Goal: Task Accomplishment & Management: Use online tool/utility

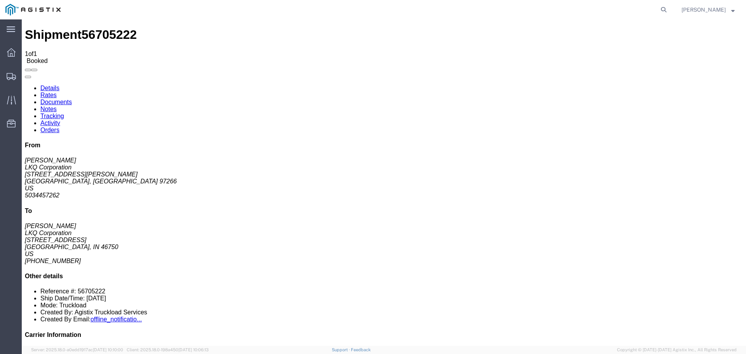
click at [5, 7] on div "main_menu Created with Sketch. Collapse Menu Dashboard Shipments Traffic Resour…" at bounding box center [373, 177] width 746 height 354
click at [11, 7] on img at bounding box center [32, 10] width 55 height 12
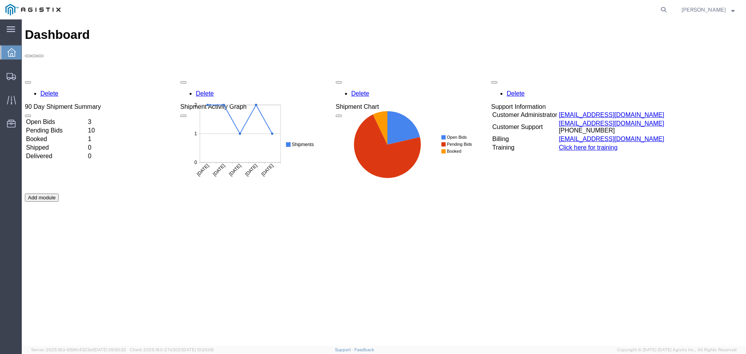
click at [61, 118] on td "Open Bids" at bounding box center [56, 122] width 61 height 8
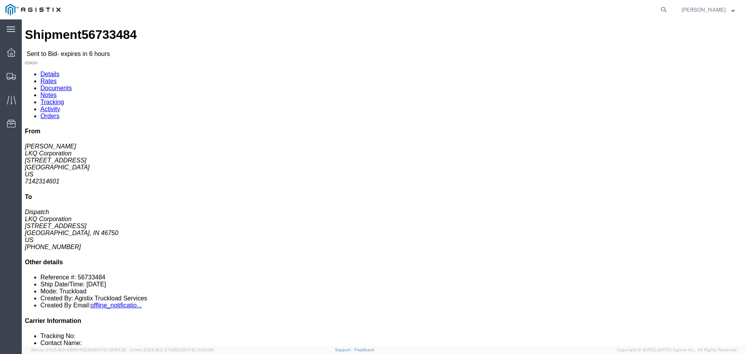
click button "button"
click link "Enter / Modify Bid"
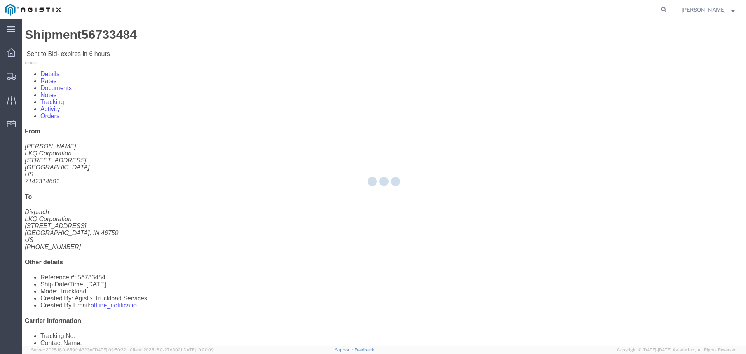
select select "22593"
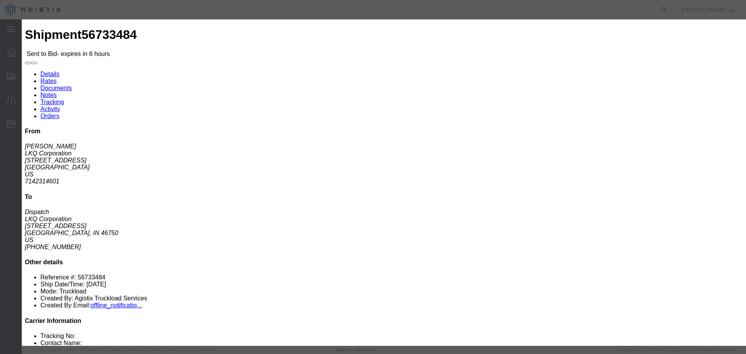
click select "Select Rail TL Standard 3 - 5 Day"
select select "41882"
click select "Select Rail TL Standard 3 - 5 Day"
click input "text"
type input "RLX"
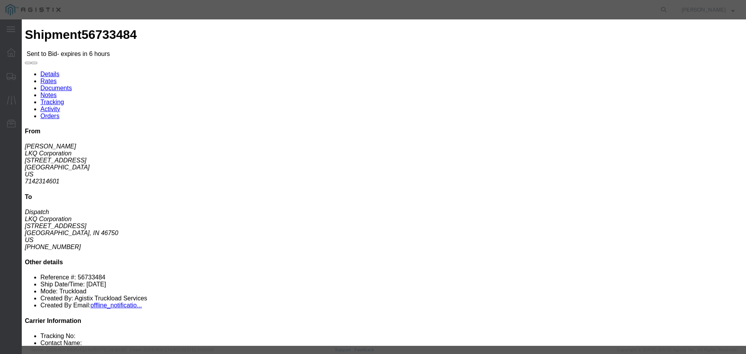
click div "Reference"
click select "Select Air Less than Truckload Multi-Leg Ocean Freight Rail Small Parcel Truckl…"
select select "TL"
click select "Select Air Less than Truckload Multi-Leg Ocean Freight Rail Small Parcel Truckl…"
click input "number"
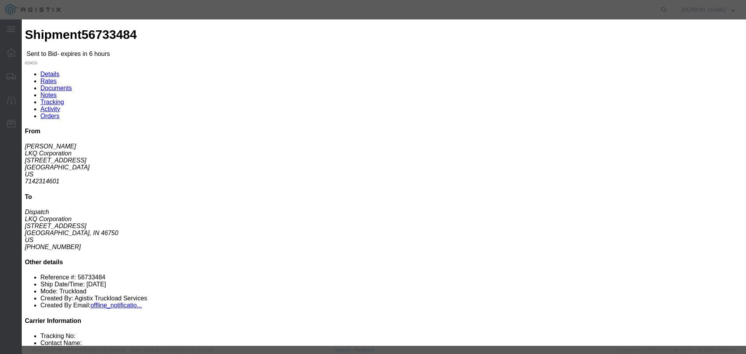
type input "3"
type input "4"
click input "number"
click div "Add charge"
click input "4600"
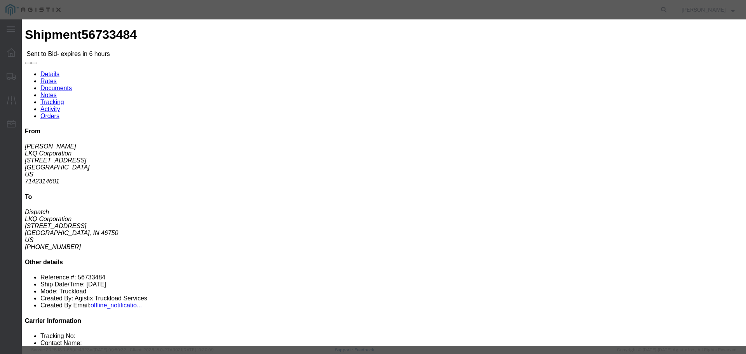
type input "4665"
click button "Submit"
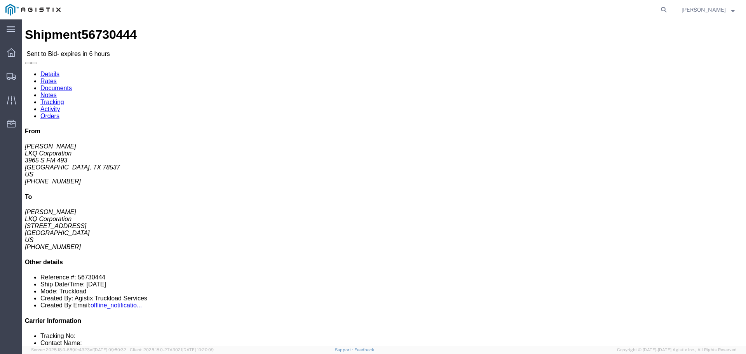
click button "button"
click link "Enter / Modify Bid"
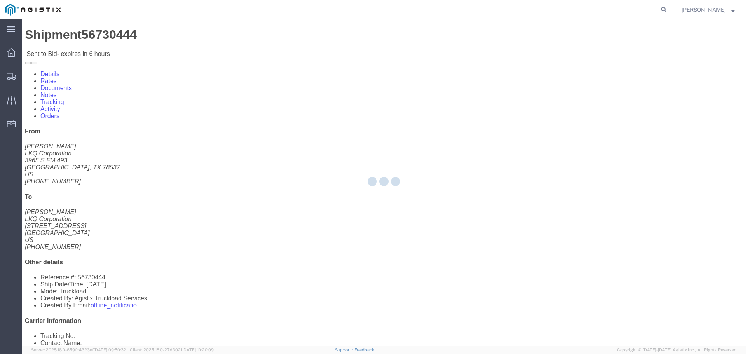
select select "22593"
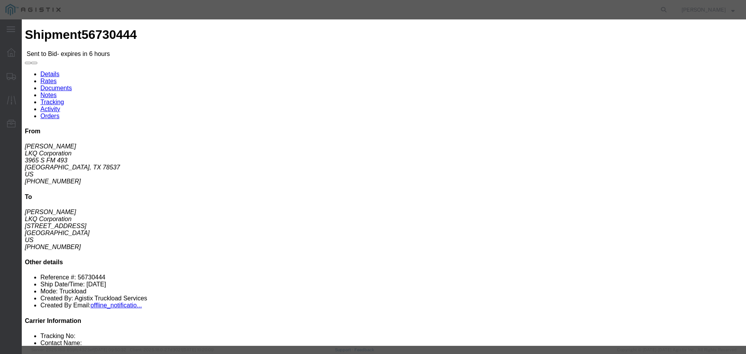
click h3 "Bid Information"
click select "Select Rail TL Standard 3 - 5 Day"
select select "41882"
click select "Select Rail TL Standard 3 - 5 Day"
click input "text"
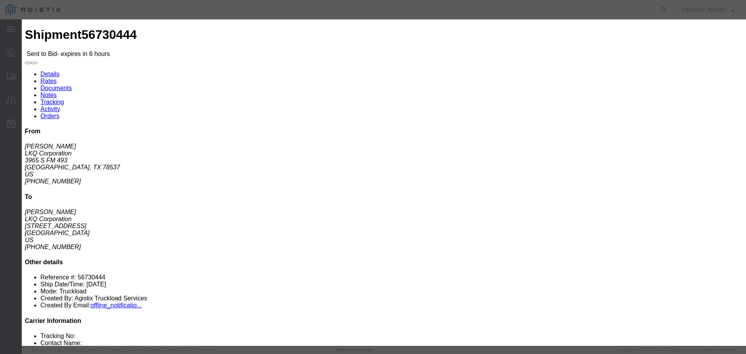
type input "RLX"
click select "Select Air Less than Truckload Multi-Leg Ocean Freight Rail Small Parcel Truckl…"
select select "TL"
click select "Select Air Less than Truckload Multi-Leg Ocean Freight Rail Small Parcel Truckl…"
click input "number"
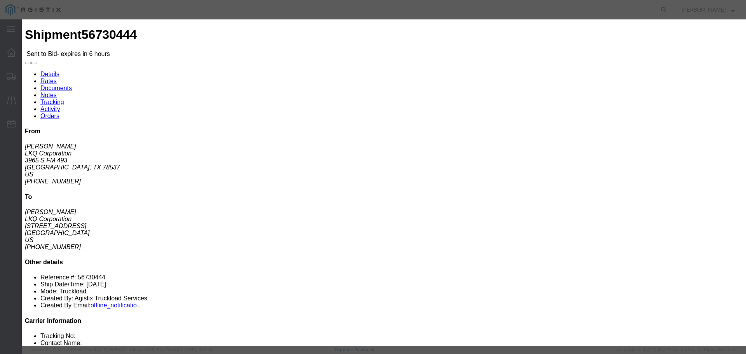
type input "1"
click input "number"
type input "1300"
click button "Submit"
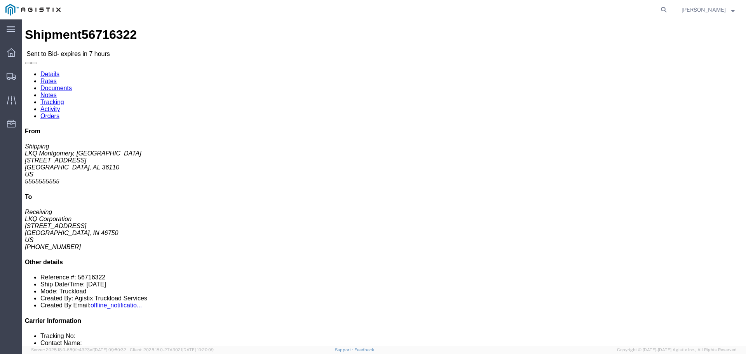
click button "button"
click link "Enter / Modify Bid"
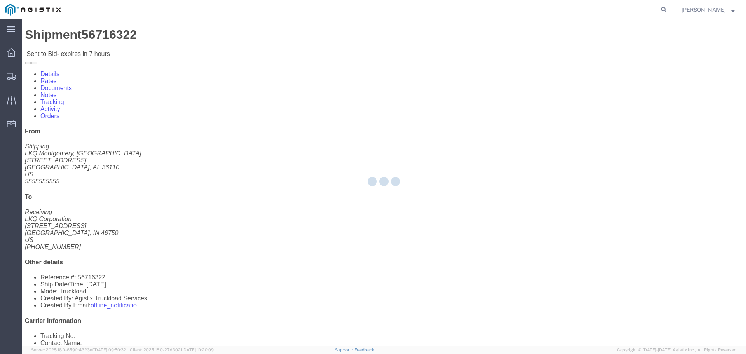
select select "22593"
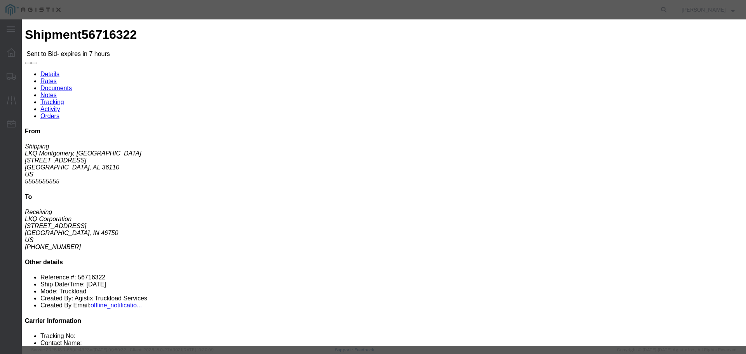
click select "Select Rail TL Standard 3 - 5 Day"
select select "41882"
click select "Select Rail TL Standard 3 - 5 Day"
drag, startPoint x: 541, startPoint y: 72, endPoint x: 543, endPoint y: 76, distance: 4.5
click input "text"
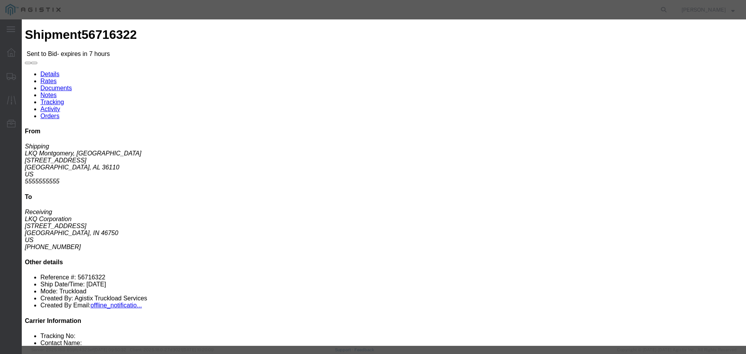
type input "RLX"
click select "Select Air Less than Truckload Multi-Leg Ocean Freight Rail Small Parcel Truckl…"
select select "TL"
click select "Select Air Less than Truckload Multi-Leg Ocean Freight Rail Small Parcel Truckl…"
click input "number"
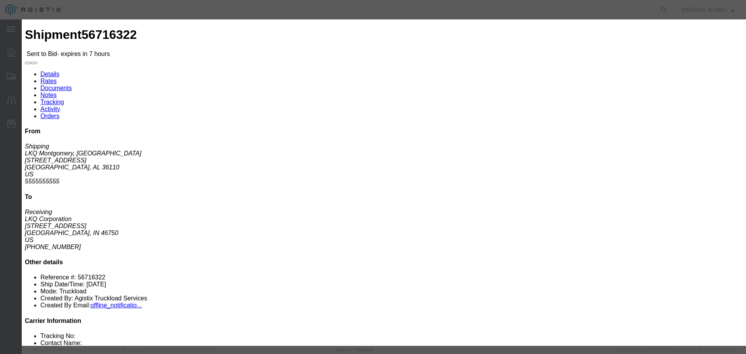
type input "1"
click input "number"
type input "1780"
click button "Submit"
